Goal: Obtain resource: Obtain resource

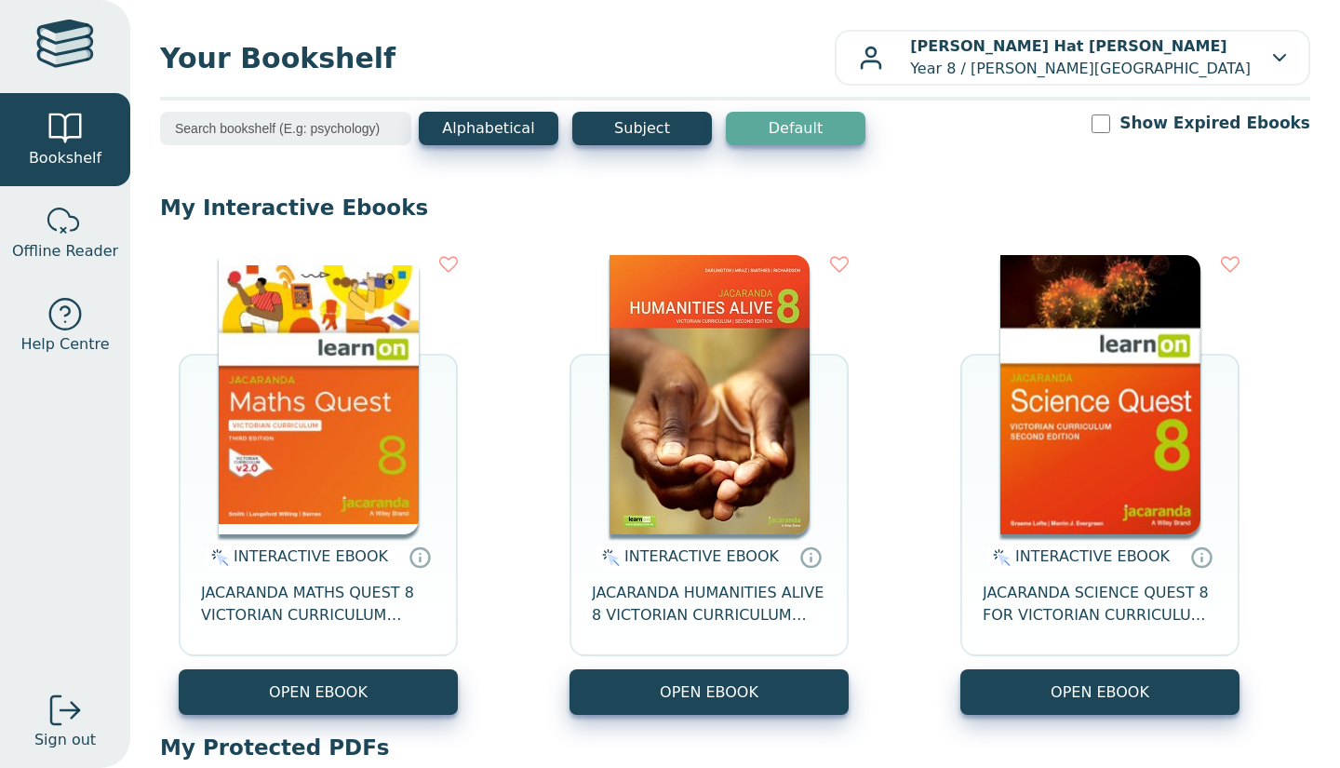
click at [376, 682] on button "OPEN EBOOK" at bounding box center [318, 692] width 279 height 46
click at [790, 483] on img at bounding box center [710, 394] width 200 height 279
